Goal: Navigation & Orientation: Understand site structure

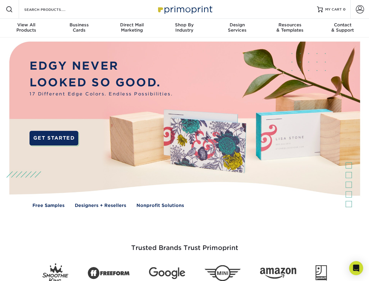
click at [184, 140] on img at bounding box center [184, 128] width 365 height 183
click at [9, 9] on span at bounding box center [9, 9] width 7 height 7
click at [360, 9] on span at bounding box center [360, 9] width 8 height 8
click at [26, 28] on div "View All Products" at bounding box center [26, 27] width 53 height 11
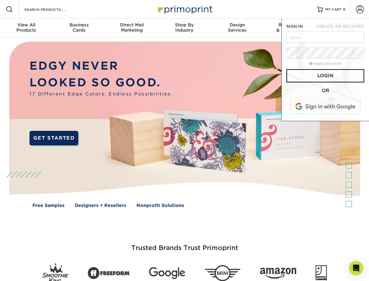
click at [79, 28] on div "Business Cards" at bounding box center [79, 27] width 53 height 11
click at [132, 28] on div "Direct Mail Marketing" at bounding box center [131, 27] width 53 height 11
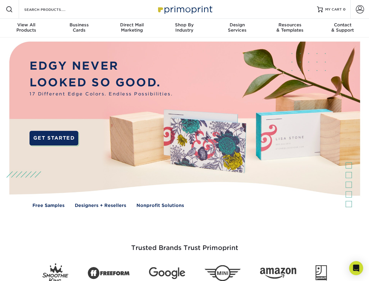
click at [184, 28] on div "Shop By Industry" at bounding box center [184, 27] width 53 height 11
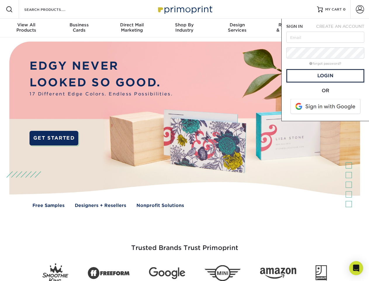
click at [237, 28] on div "Design Services" at bounding box center [237, 27] width 53 height 11
click at [290, 28] on span "SIGN IN" at bounding box center [294, 26] width 16 height 5
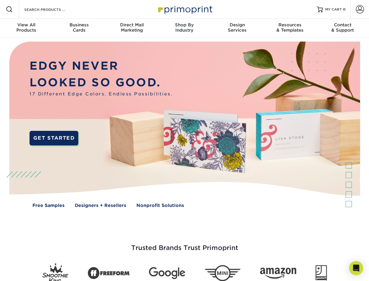
click at [343, 28] on div "Contact & Support" at bounding box center [342, 27] width 53 height 11
